Goal: Task Accomplishment & Management: Use online tool/utility

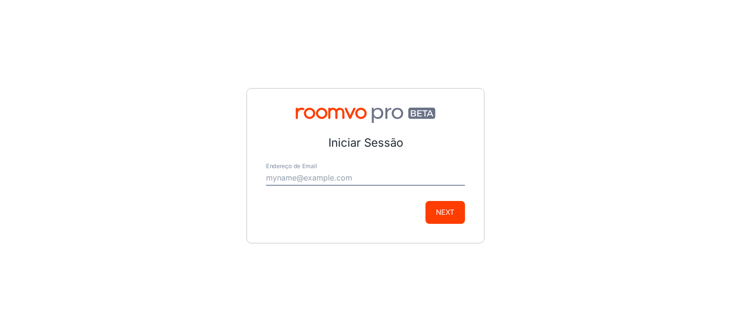
click at [360, 183] on input "Endereço de Email" at bounding box center [365, 177] width 199 height 15
type input "[EMAIL_ADDRESS][DOMAIN_NAME]"
click at [455, 215] on button "Next" at bounding box center [444, 212] width 39 height 23
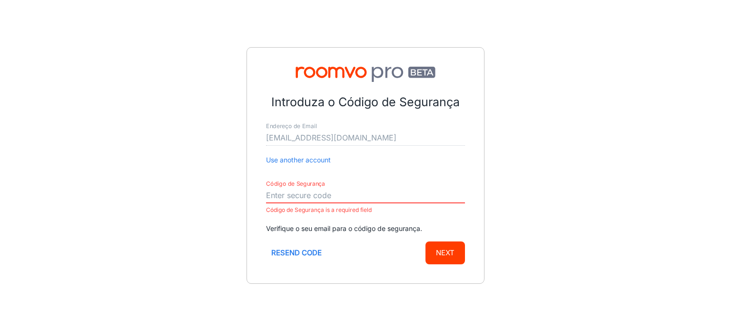
click at [355, 197] on input "Código de Segurança" at bounding box center [365, 195] width 199 height 15
paste input "633719"
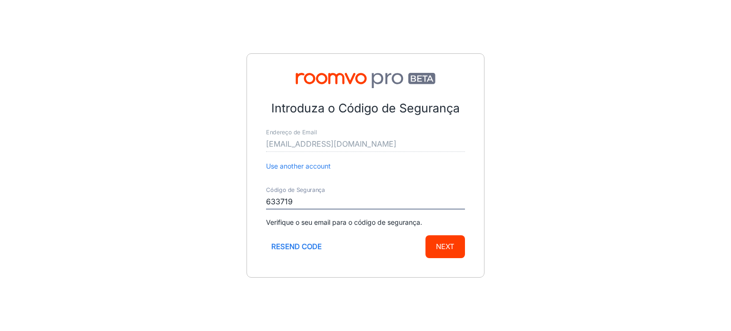
type input "633719"
click at [455, 246] on button "Next" at bounding box center [444, 246] width 39 height 23
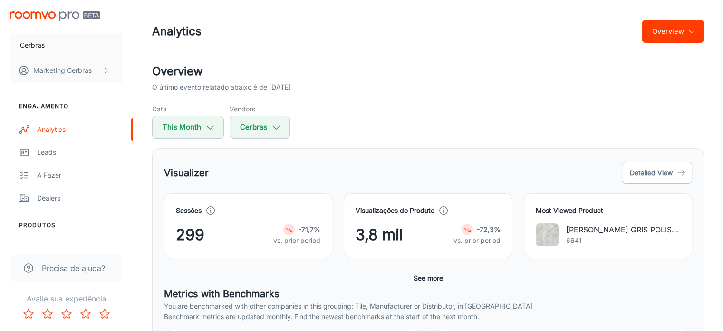
click at [385, 233] on span "3,8 mil" at bounding box center [380, 234] width 48 height 23
click at [396, 230] on span "3,8 mil" at bounding box center [380, 234] width 48 height 23
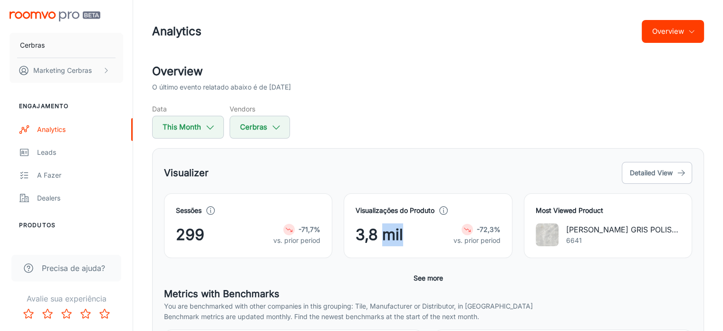
click at [396, 230] on span "3,8 mil" at bounding box center [380, 234] width 48 height 23
click at [470, 226] on icon at bounding box center [468, 229] width 8 height 8
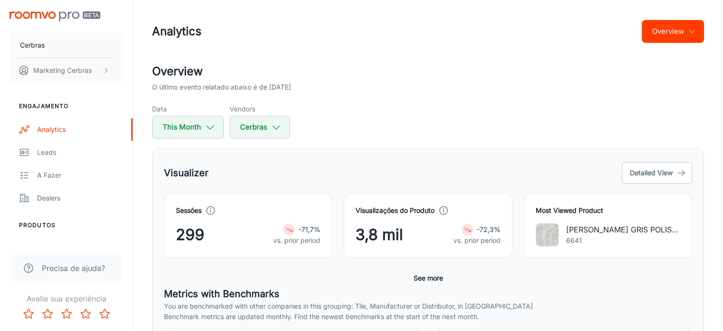
click at [471, 232] on icon at bounding box center [468, 229] width 8 height 8
click at [392, 118] on div "Data This Month Vendors Cerbras" at bounding box center [428, 121] width 552 height 35
